Goal: Task Accomplishment & Management: Manage account settings

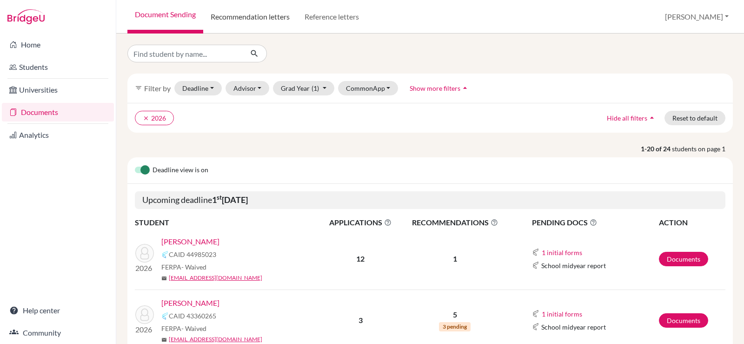
click at [265, 18] on link "Recommendation letters" at bounding box center [250, 16] width 94 height 33
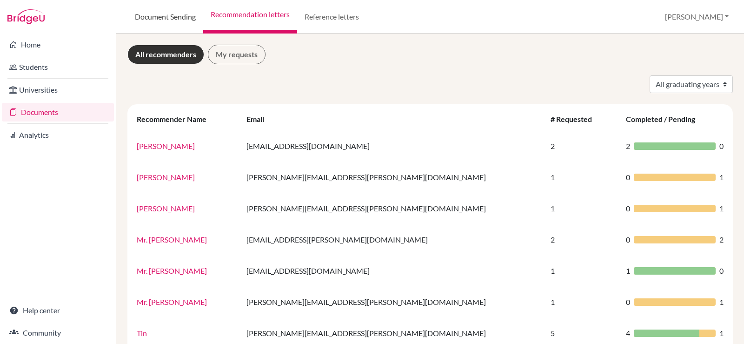
click at [192, 25] on link "Document Sending" at bounding box center [165, 16] width 76 height 33
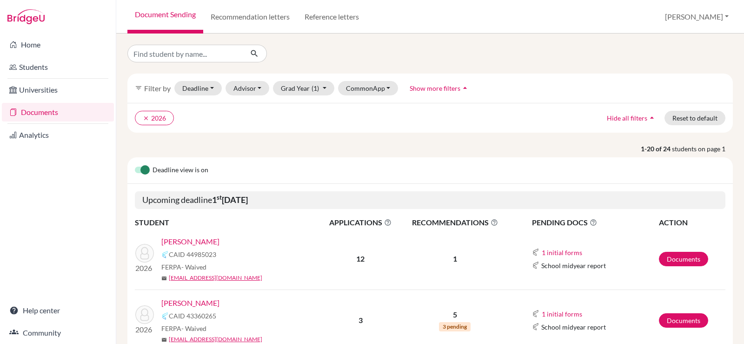
click at [181, 242] on link "Ryu, Daniel" at bounding box center [190, 241] width 58 height 11
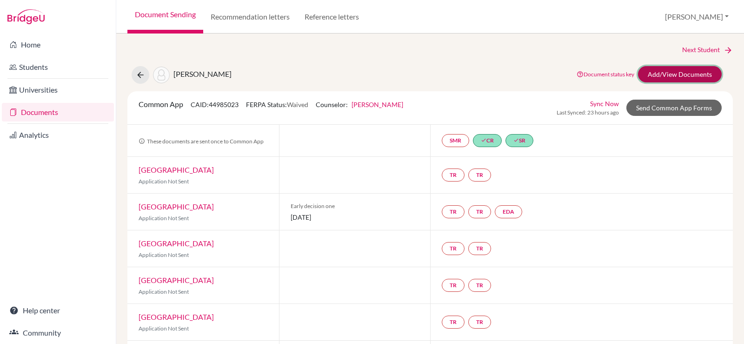
click at [677, 70] on link "Add/View Documents" at bounding box center [680, 74] width 84 height 16
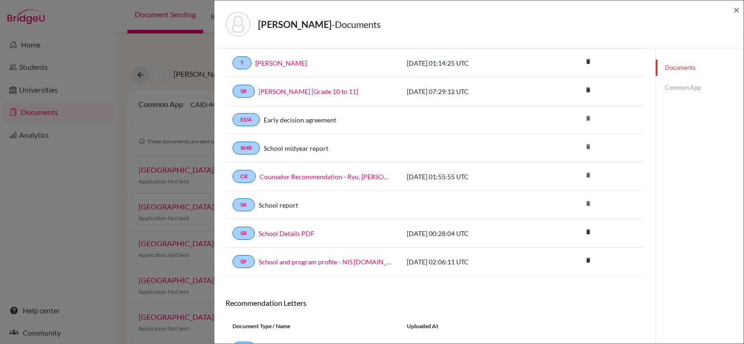
scroll to position [93, 0]
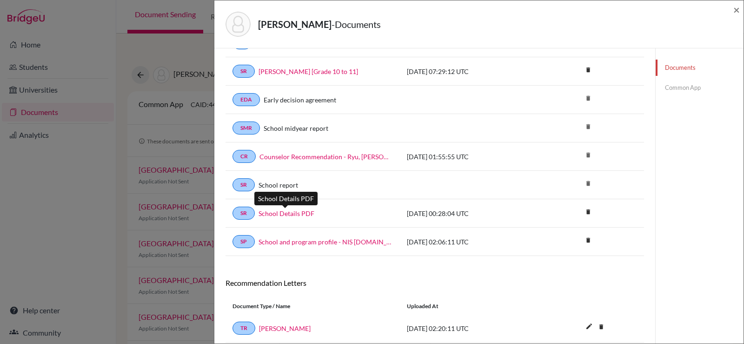
click at [283, 211] on link "School Details PDF" at bounding box center [287, 213] width 56 height 10
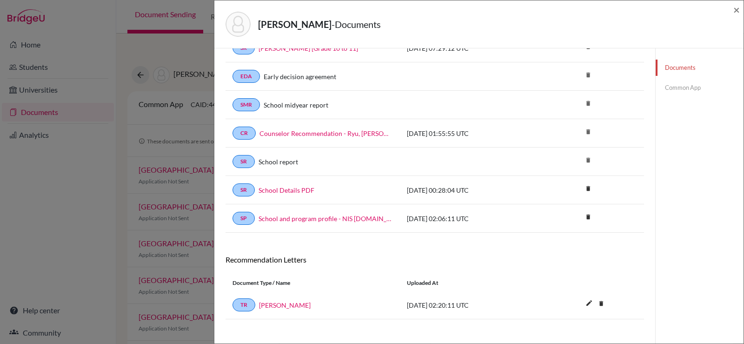
scroll to position [126, 0]
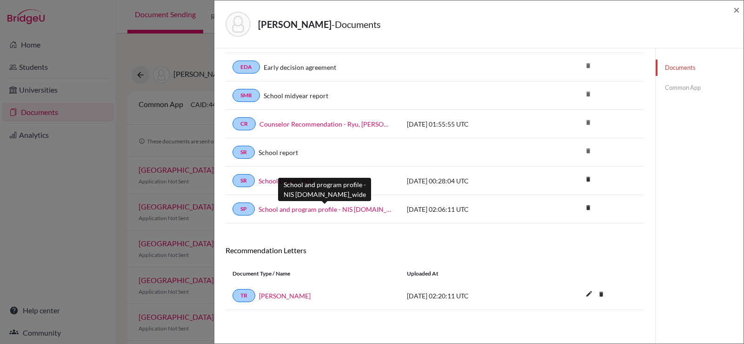
click at [327, 207] on link "School and program profile - NIS [DOMAIN_NAME]_wide" at bounding box center [326, 209] width 134 height 10
